Goal: Use online tool/utility: Use online tool/utility

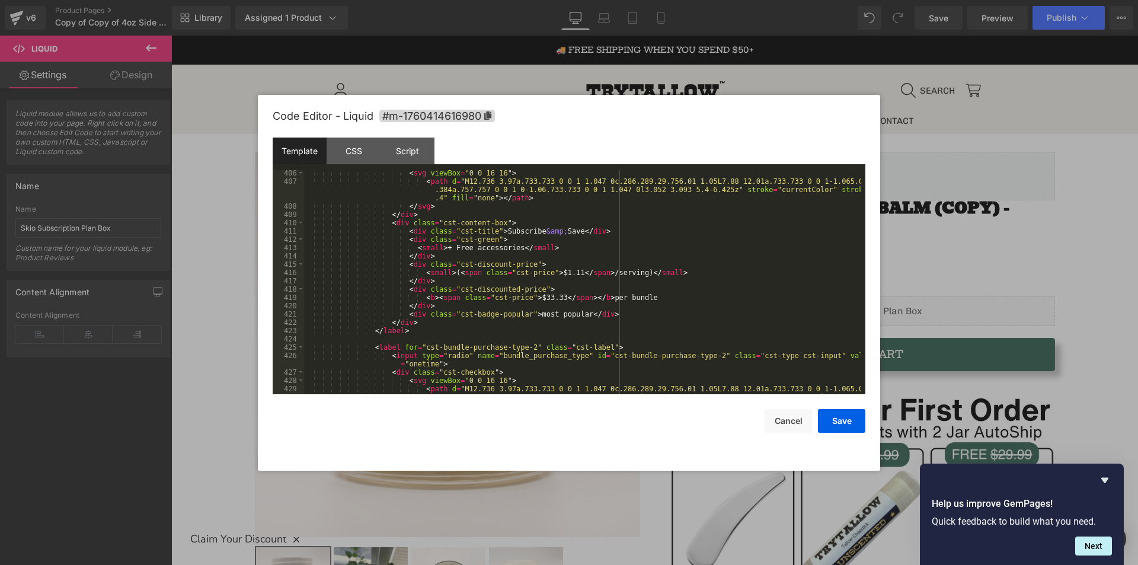
click at [498, 299] on div "< svg viewBox = "0 0 16 16" > < path d = "M12.736 3.97a.733.733 0 0 1 1.047 0c.…" at bounding box center [582, 297] width 557 height 257
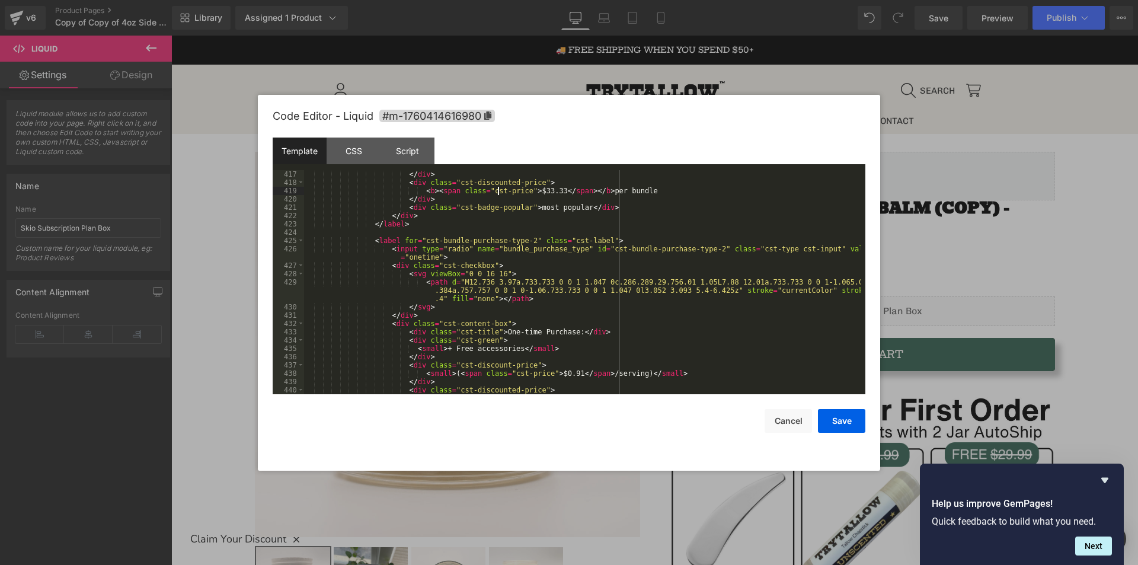
click at [425, 276] on div "</ div > < div class = "cst-discounted-price" > < b > < span class = "cst-price…" at bounding box center [582, 290] width 557 height 241
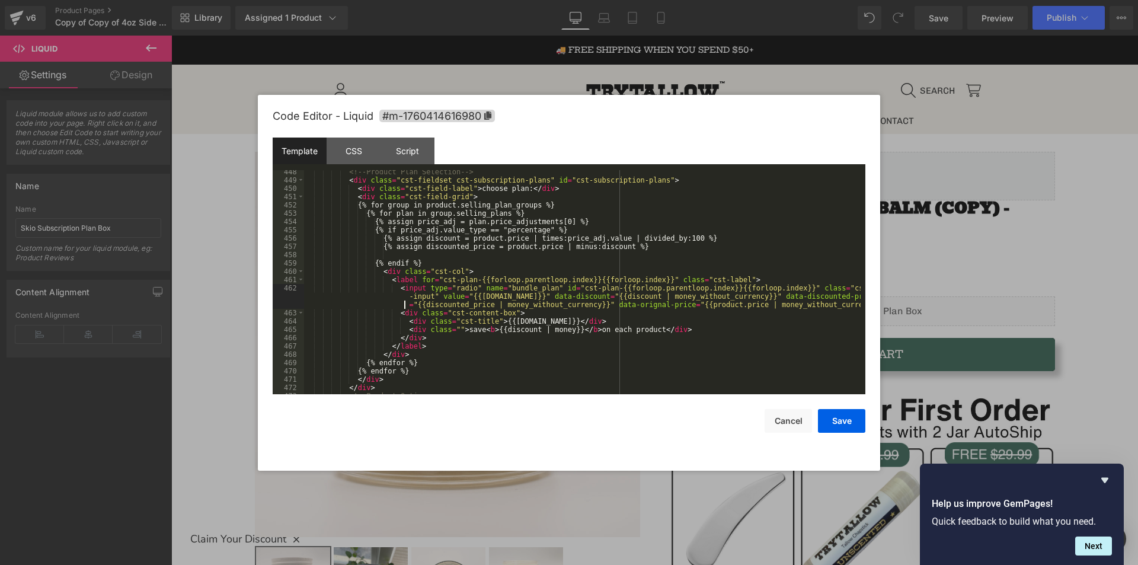
click at [404, 302] on div "<!-- Product Plan Selection --> < div class = "cst-fieldset cst-subscription-pl…" at bounding box center [582, 288] width 557 height 241
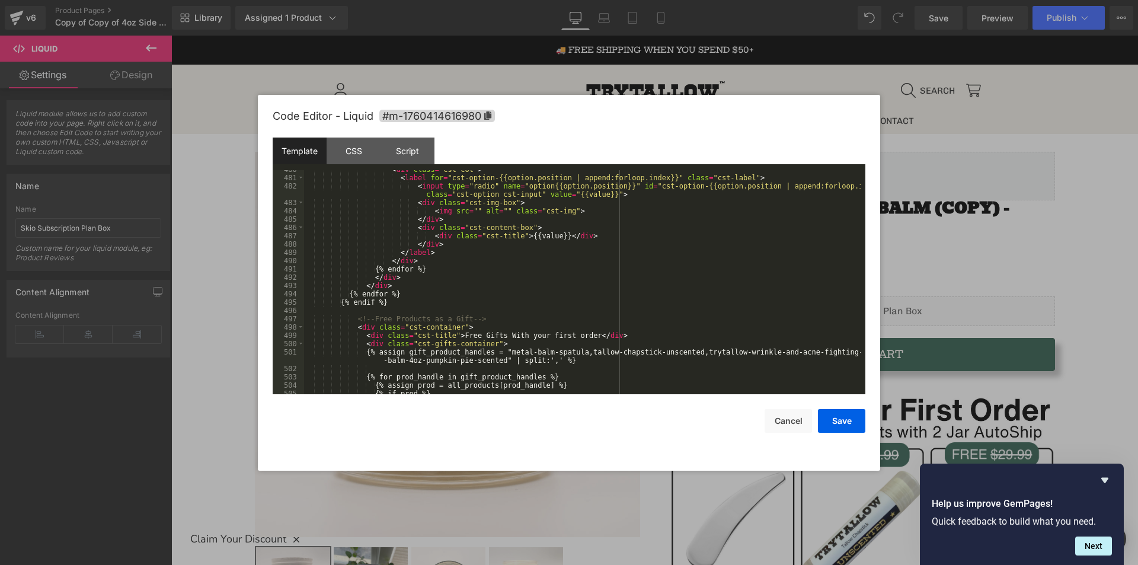
scroll to position [3983, 0]
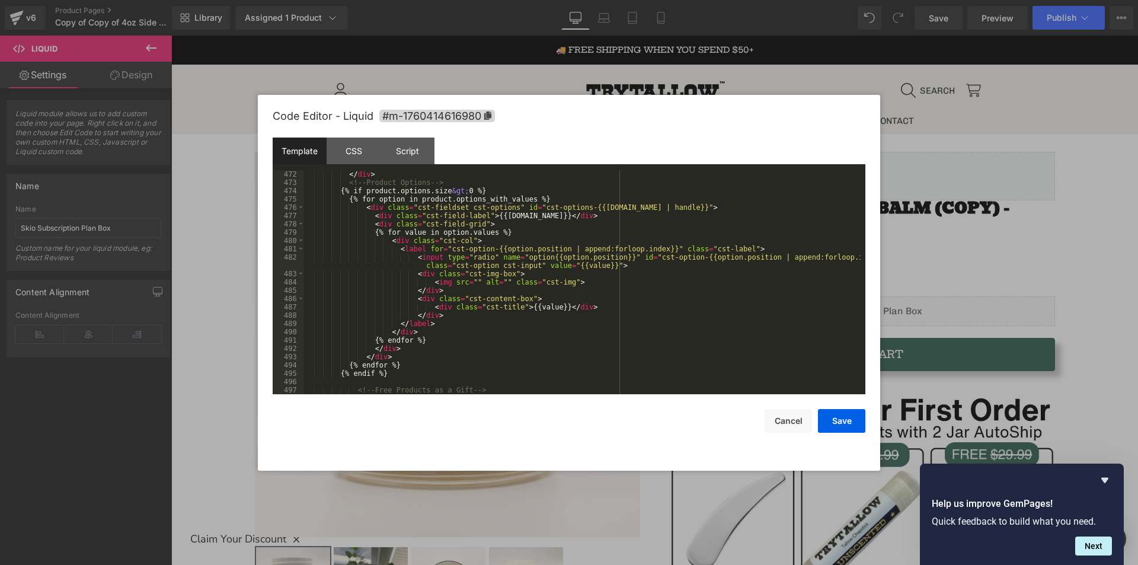
click at [399, 192] on div "</ div > <!-- Product Options --> {% if product.options.size &gt; 0 %} {% for o…" at bounding box center [582, 290] width 557 height 241
click at [424, 185] on div "</ div > <!-- Product Options --> {% if product.options.size &gt; 0 %} {% for o…" at bounding box center [582, 290] width 557 height 241
click at [422, 196] on div "</ div > <!-- Product Options --> {% if product.options.size &gt; 0 %} {% for o…" at bounding box center [582, 290] width 557 height 241
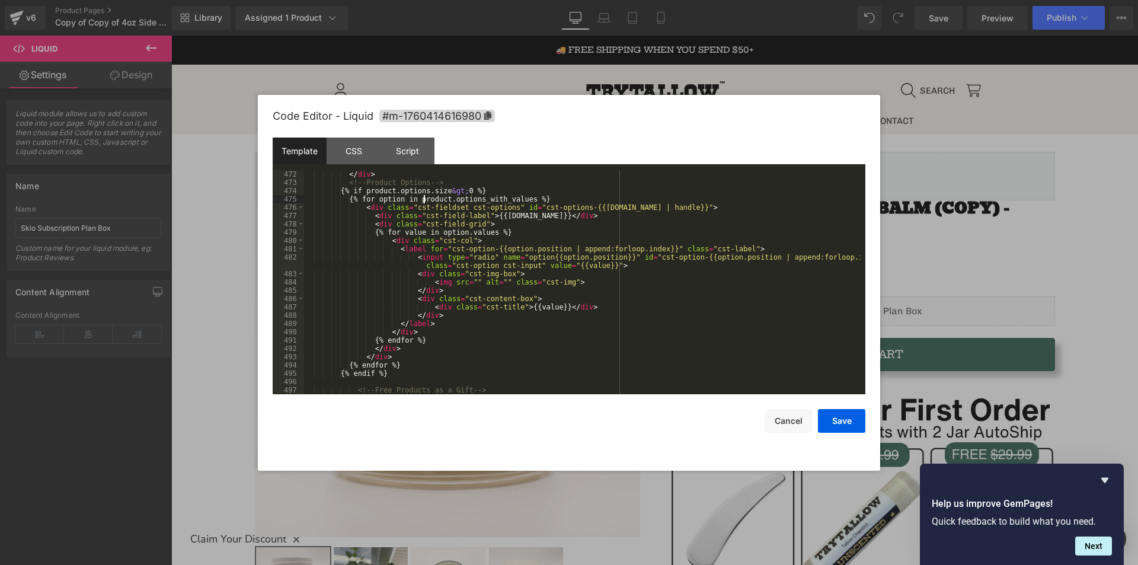
scroll to position [3948, 0]
click at [422, 196] on div "</ div > <!-- Product Options --> {% if product.options.size &gt; 0 %} {% for o…" at bounding box center [582, 290] width 557 height 241
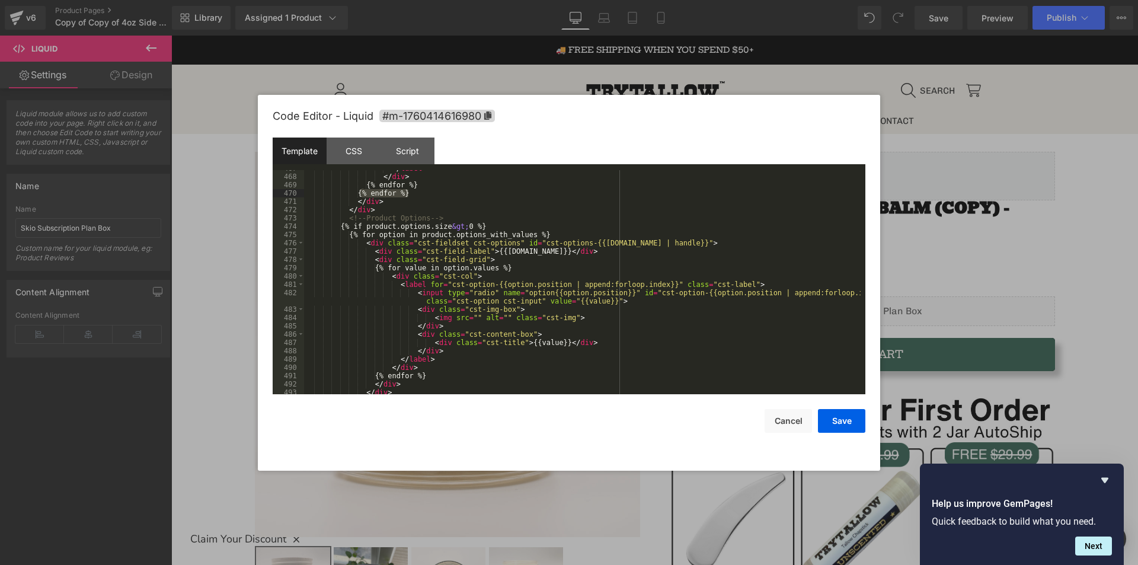
click at [405, 239] on div "</ label > </ div > {% endfor %} {% endfor %} </ div > </ div > <!-- Product Op…" at bounding box center [582, 284] width 557 height 241
click at [408, 223] on div "</ label > </ div > {% endfor %} {% endfor %} </ div > </ div > <!-- Product Op…" at bounding box center [582, 284] width 557 height 241
click at [384, 226] on div "</ label > </ div > {% endfor %} {% endfor %} </ div > </ div > <!-- Product Op…" at bounding box center [582, 284] width 557 height 241
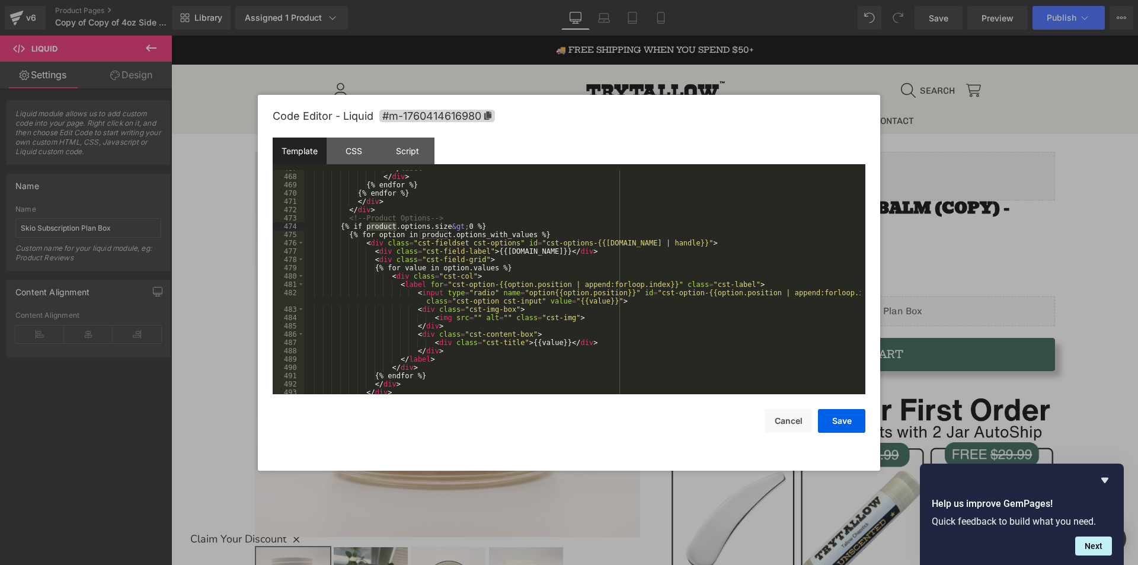
click at [405, 222] on div "</ label > </ div > {% endfor %} {% endfor %} </ div > </ div > <!-- Product Op…" at bounding box center [582, 284] width 557 height 241
click at [413, 226] on div "</ label > </ div > {% endfor %} {% endfor %} </ div > </ div > <!-- Product Op…" at bounding box center [582, 284] width 557 height 241
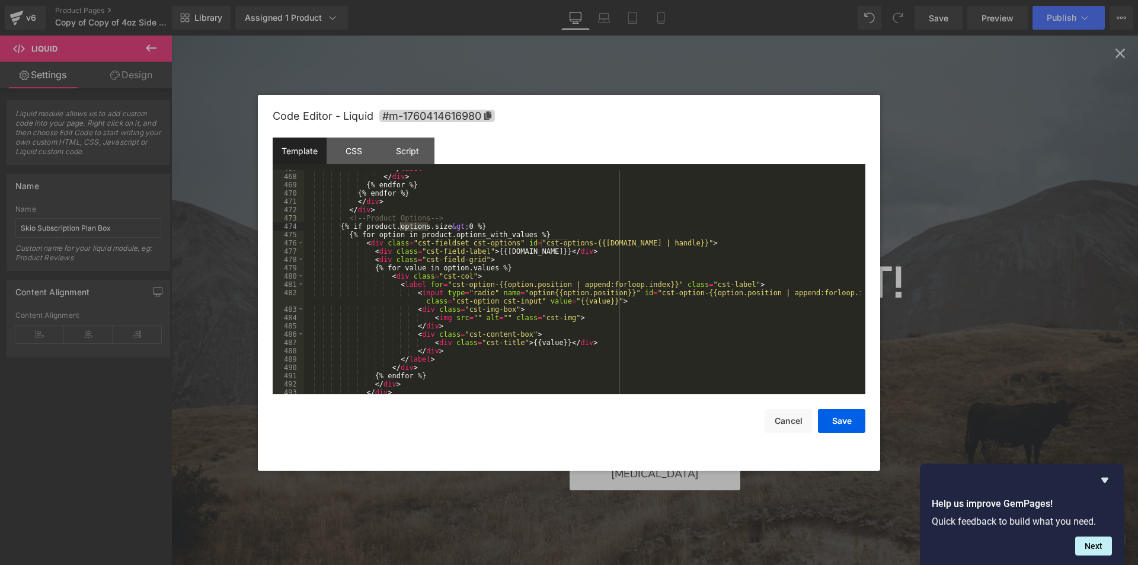
click at [561, 270] on div "</ label > </ div > {% endfor %} {% endfor %} </ div > </ div > <!-- Product Op…" at bounding box center [582, 284] width 557 height 241
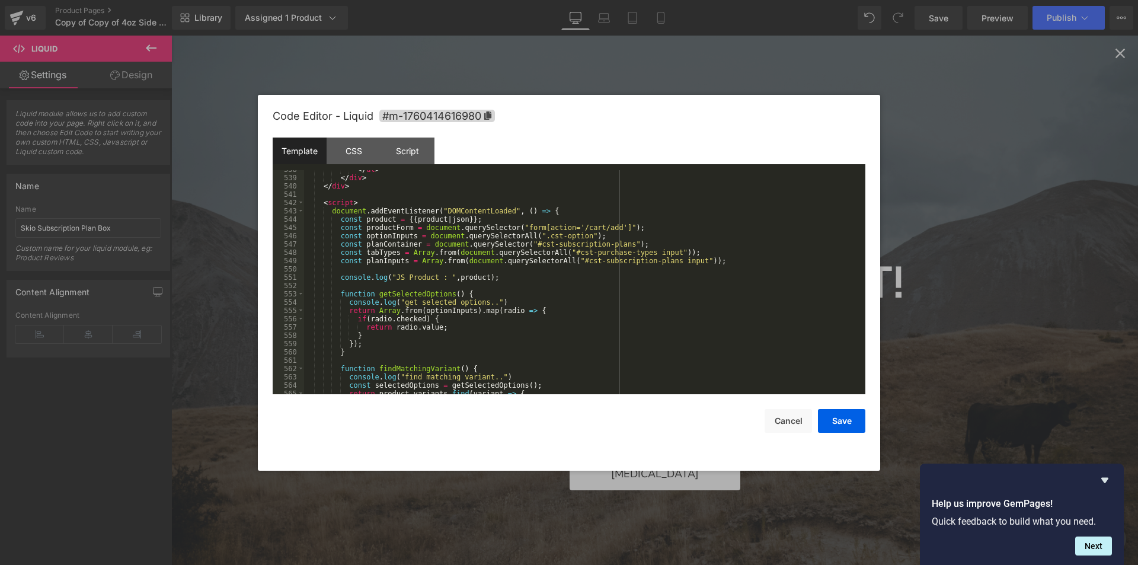
scroll to position [4517, 0]
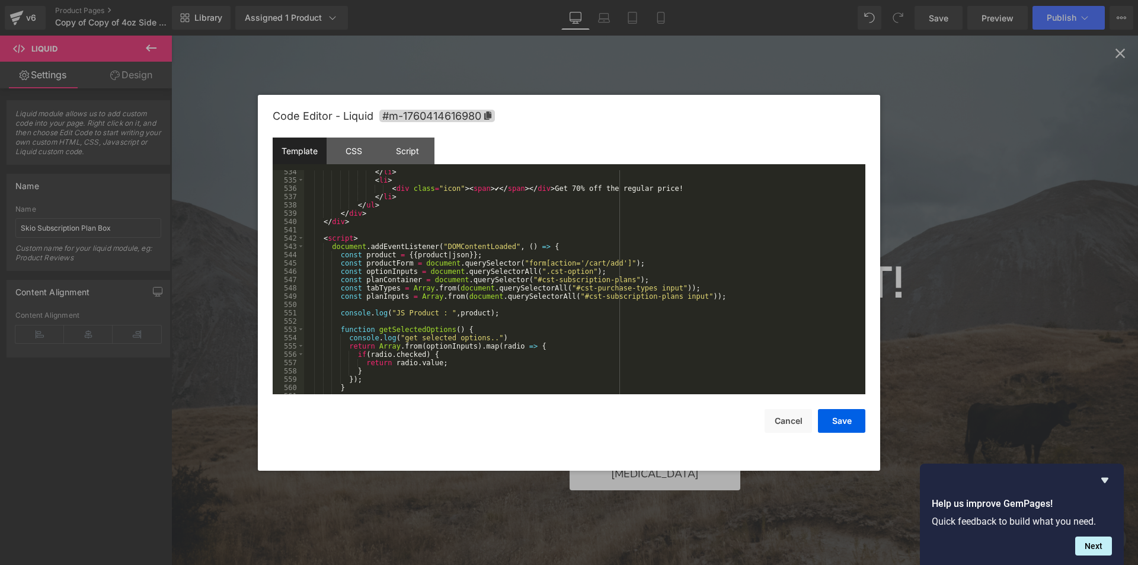
click at [545, 255] on div "</ li > < li > < div class = "icon" > < span > ✔ </ span > </ div > Get 70% off…" at bounding box center [582, 288] width 557 height 241
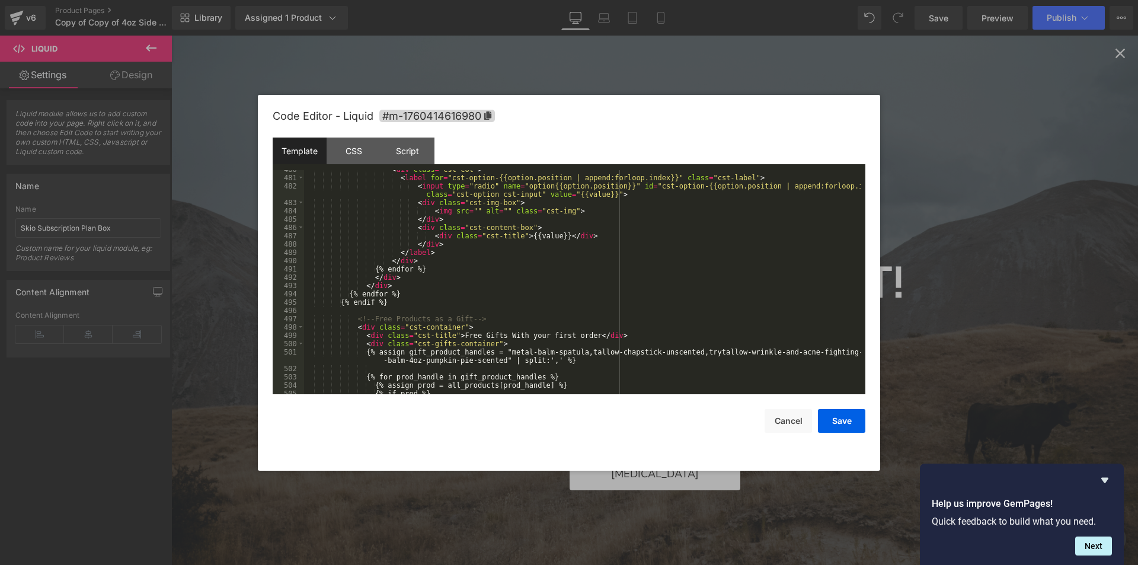
scroll to position [3983, 0]
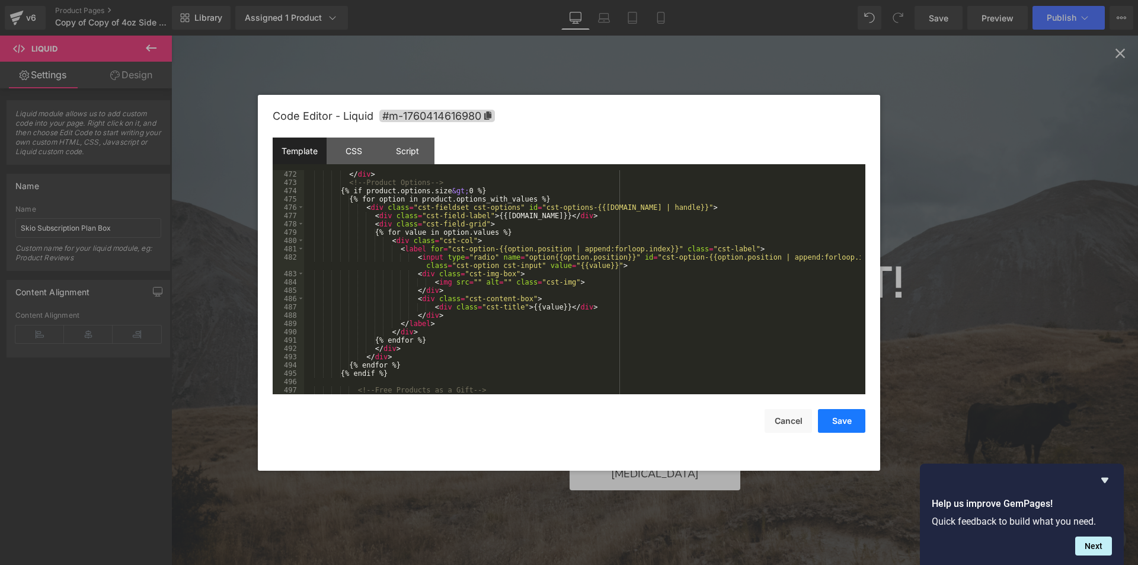
click at [843, 426] on button "Save" at bounding box center [841, 421] width 47 height 24
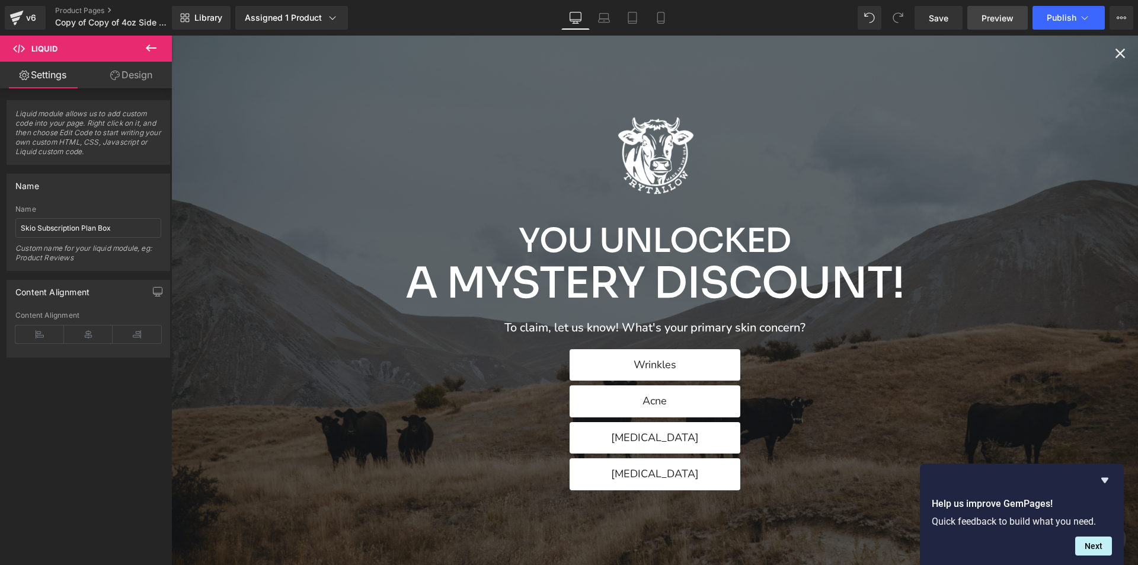
click at [1000, 23] on span "Preview" at bounding box center [998, 18] width 32 height 12
click at [1111, 63] on div "You Unlocked A Mystery Discount! To claim, let us know! What's your primary ski…" at bounding box center [654, 300] width 967 height 529
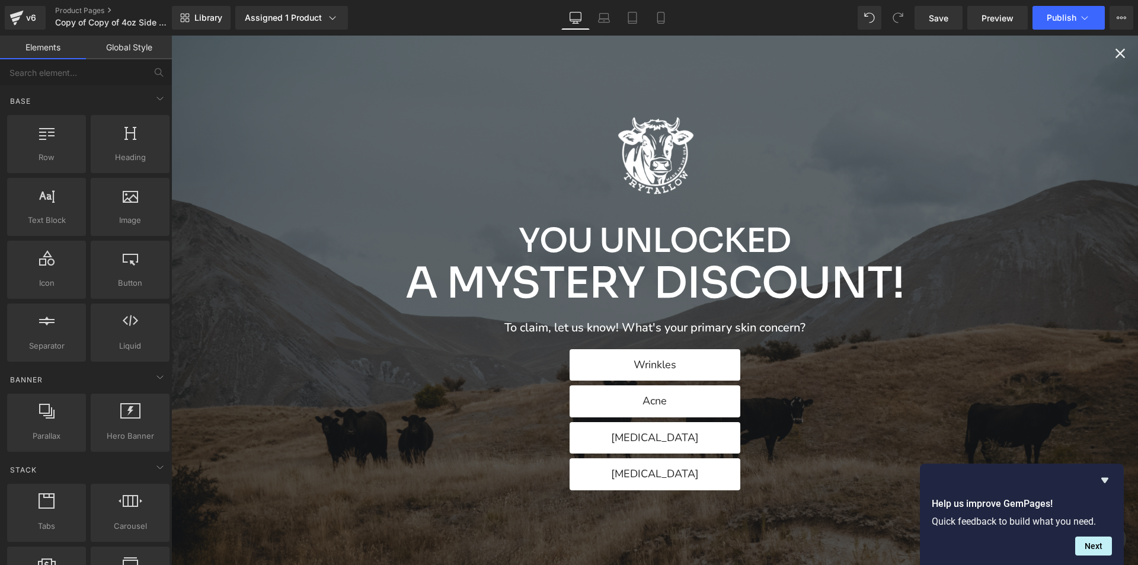
click at [1112, 55] on icon "Close popup" at bounding box center [1120, 53] width 17 height 17
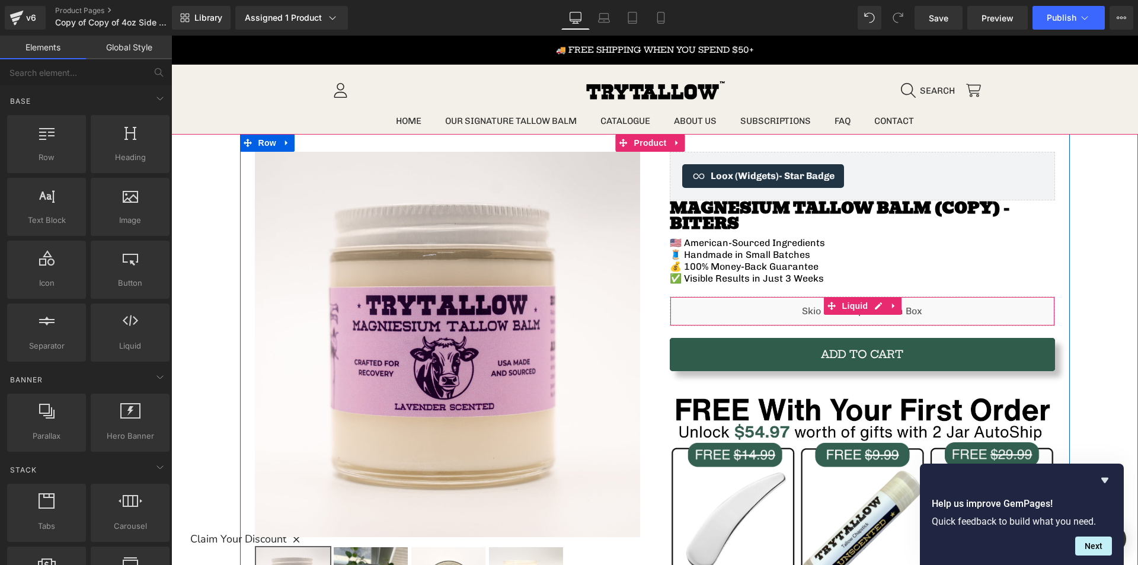
click at [793, 296] on div "Liquid" at bounding box center [862, 311] width 385 height 30
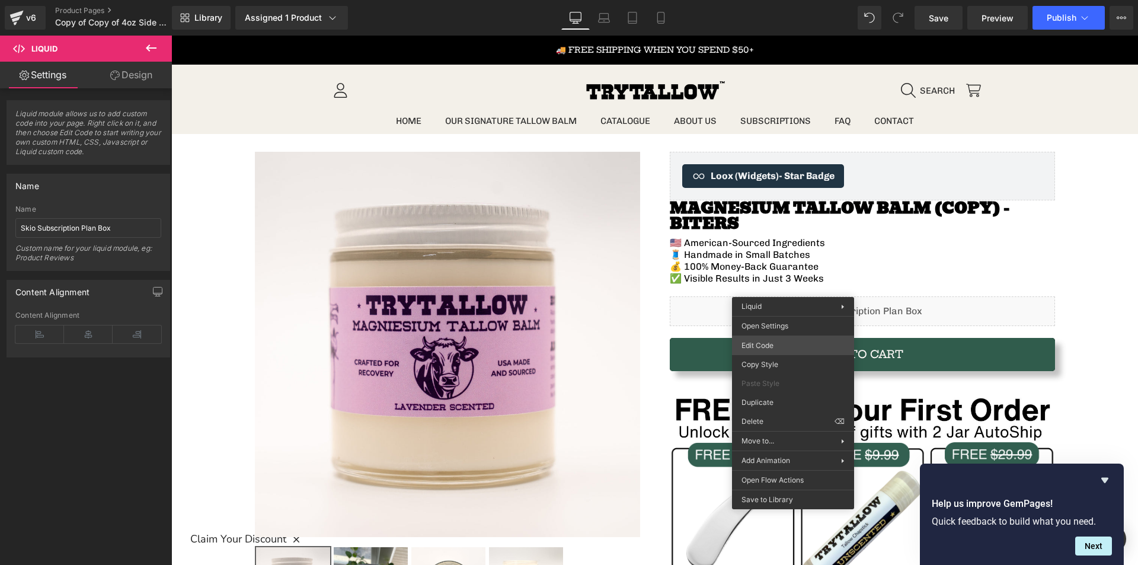
click at [773, 0] on div "You are previewing how the will restyle your page. You can not edit Elements in…" at bounding box center [569, 0] width 1138 height 0
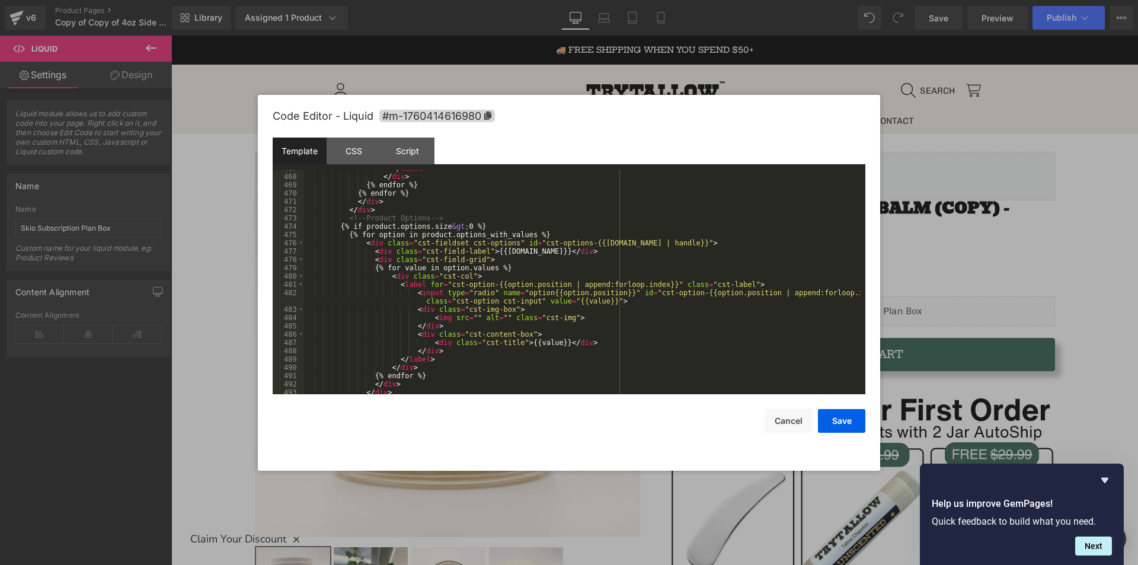
scroll to position [3948, 0]
